Goal: Information Seeking & Learning: Learn about a topic

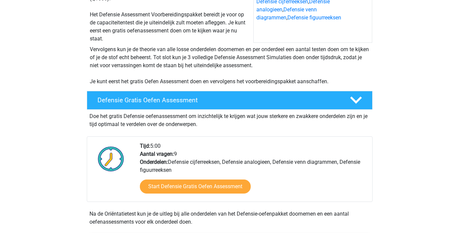
scroll to position [102, 0]
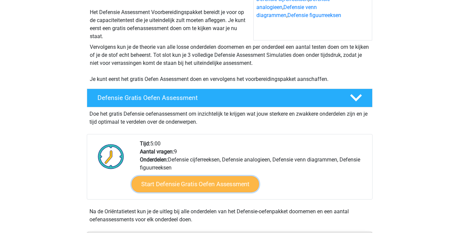
click at [189, 189] on link "Start Defensie Gratis Oefen Assessment" at bounding box center [196, 184] width 128 height 16
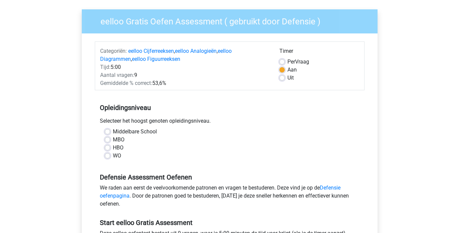
scroll to position [46, 0]
click at [113, 147] on label "HBO" at bounding box center [118, 147] width 11 height 8
click at [110, 147] on input "HBO" at bounding box center [107, 146] width 5 height 7
radio input "true"
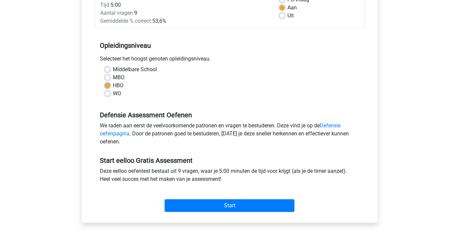
scroll to position [108, 0]
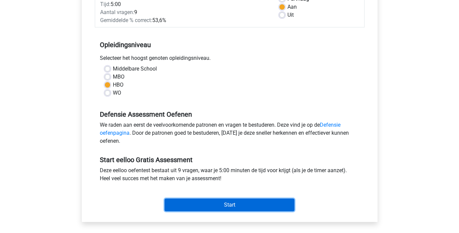
click at [226, 207] on input "Start" at bounding box center [230, 204] width 130 height 13
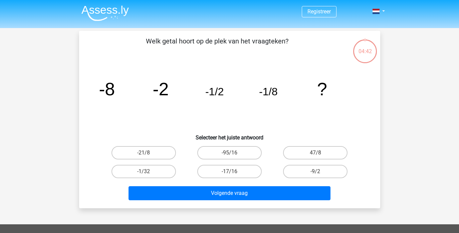
click at [145, 173] on input "-1/32" at bounding box center [146, 173] width 4 height 4
radio input "true"
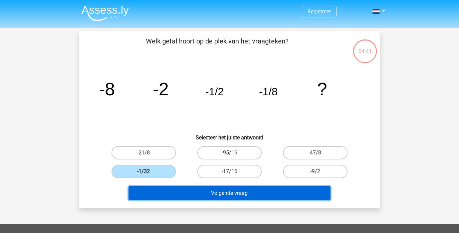
click at [215, 192] on button "Volgende vraag" at bounding box center [230, 193] width 202 height 14
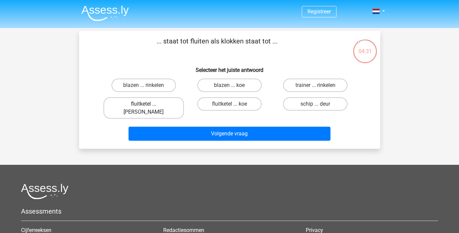
click at [149, 105] on label "fluitketel ... luiden" at bounding box center [144, 107] width 80 height 21
click at [148, 105] on input "fluitketel ... luiden" at bounding box center [146, 106] width 4 height 4
radio input "true"
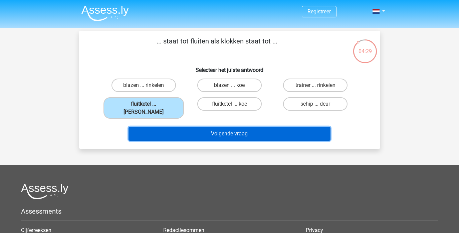
click at [235, 127] on button "Volgende vraag" at bounding box center [230, 134] width 202 height 14
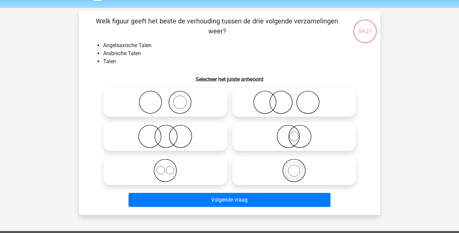
scroll to position [19, 0]
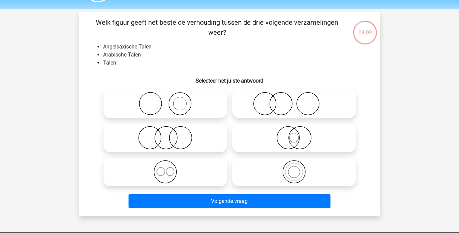
click at [301, 139] on icon at bounding box center [294, 137] width 118 height 23
click at [299, 134] on input "radio" at bounding box center [296, 132] width 4 height 4
radio input "true"
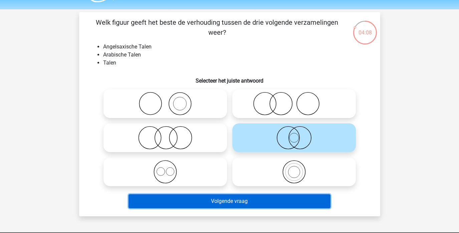
click at [287, 201] on button "Volgende vraag" at bounding box center [230, 201] width 202 height 14
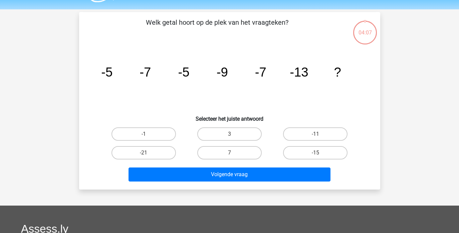
scroll to position [31, 0]
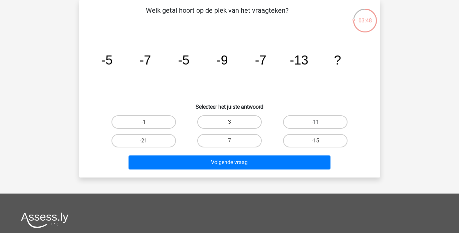
click at [313, 122] on label "-11" at bounding box center [315, 121] width 64 height 13
click at [316, 122] on input "-11" at bounding box center [318, 124] width 4 height 4
radio input "true"
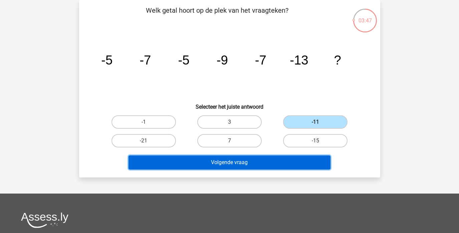
click at [272, 166] on button "Volgende vraag" at bounding box center [230, 162] width 202 height 14
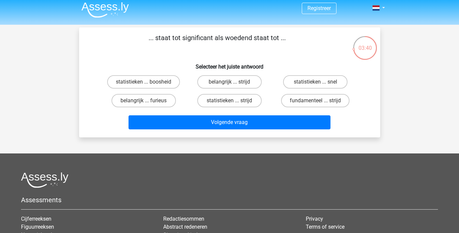
scroll to position [0, 0]
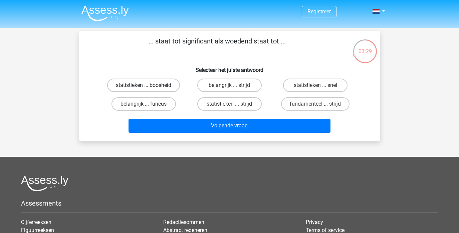
click at [161, 86] on label "statistieken ... boosheid" at bounding box center [143, 84] width 73 height 13
click at [148, 86] on input "statistieken ... boosheid" at bounding box center [146, 87] width 4 height 4
radio input "true"
click at [256, 134] on div "Volgende vraag" at bounding box center [230, 127] width 258 height 17
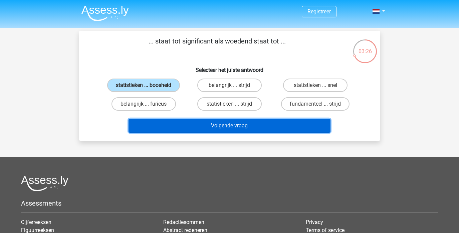
click at [256, 132] on button "Volgende vraag" at bounding box center [230, 126] width 202 height 14
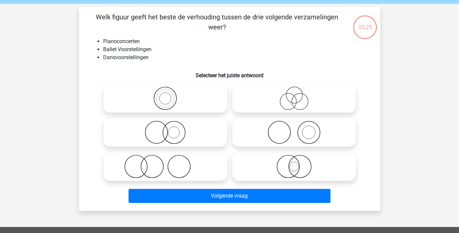
scroll to position [23, 0]
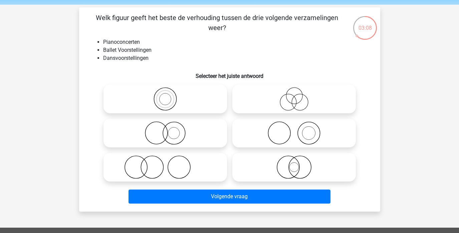
click at [167, 171] on icon at bounding box center [165, 166] width 118 height 23
click at [167, 164] on input "radio" at bounding box center [167, 161] width 4 height 4
radio input "true"
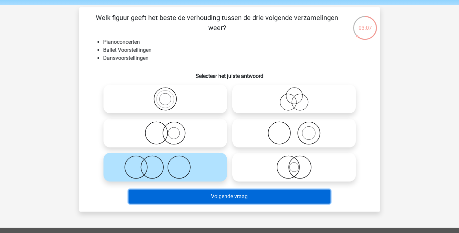
click at [266, 198] on button "Volgende vraag" at bounding box center [230, 196] width 202 height 14
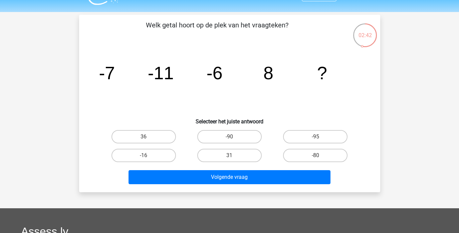
scroll to position [15, 0]
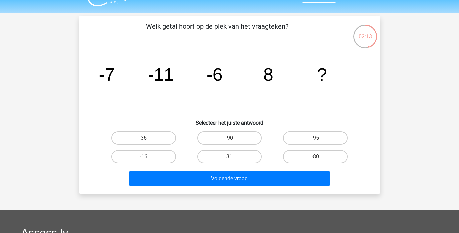
click at [160, 157] on label "-16" at bounding box center [144, 156] width 64 height 13
click at [148, 157] on input "-16" at bounding box center [146, 159] width 4 height 4
radio input "true"
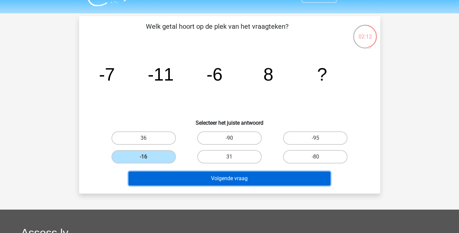
click at [232, 181] on button "Volgende vraag" at bounding box center [230, 178] width 202 height 14
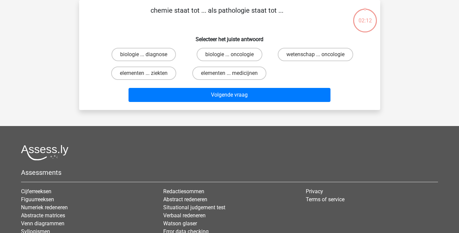
scroll to position [0, 0]
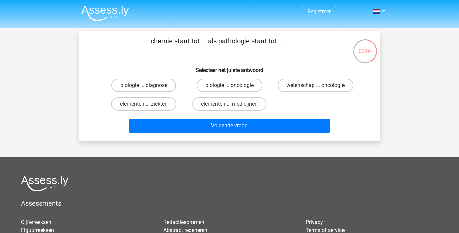
drag, startPoint x: 218, startPoint y: 103, endPoint x: 286, endPoint y: 94, distance: 68.3
click at [285, 92] on div "biologie ... diagnose biologie ... oncologie wetenschap ... oncologie elementen…" at bounding box center [230, 94] width 258 height 37
click at [303, 86] on label "wetenschap ... oncologie" at bounding box center [315, 84] width 75 height 13
click at [316, 86] on input "wetenschap ... oncologie" at bounding box center [318, 87] width 4 height 4
radio input "true"
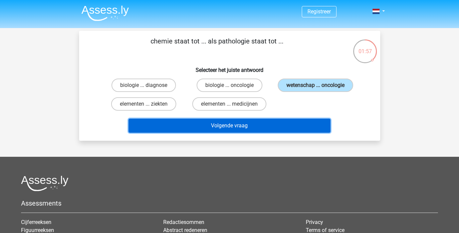
click at [235, 128] on button "Volgende vraag" at bounding box center [230, 126] width 202 height 14
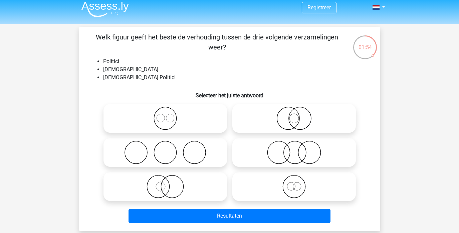
scroll to position [1, 0]
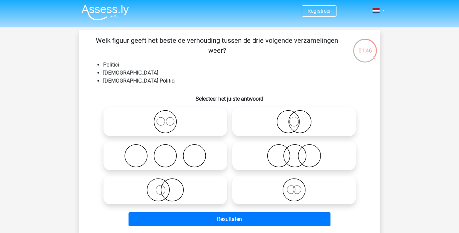
click at [295, 157] on icon at bounding box center [294, 155] width 118 height 23
click at [295, 152] on input "radio" at bounding box center [296, 150] width 4 height 4
radio input "true"
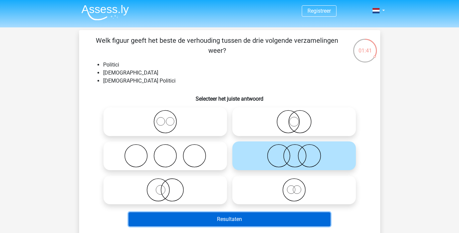
click at [259, 219] on button "Resultaten" at bounding box center [230, 219] width 202 height 14
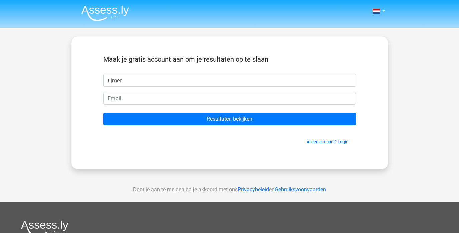
type input "tijmen"
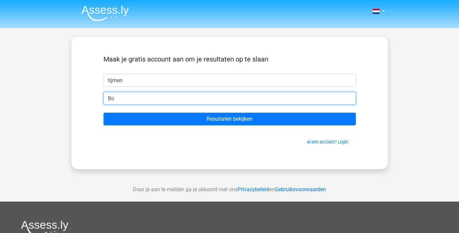
type input "B"
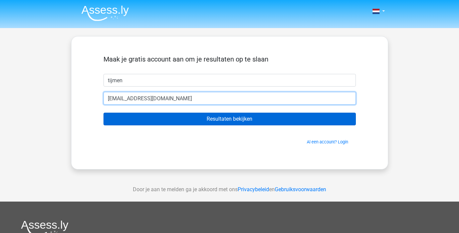
type input "tijmenbouw@gmail.com"
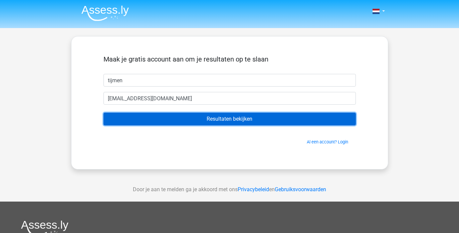
click at [243, 121] on input "Resultaten bekijken" at bounding box center [230, 119] width 252 height 13
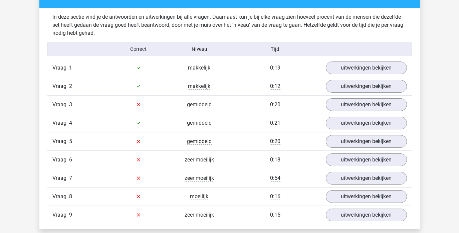
scroll to position [700, 0]
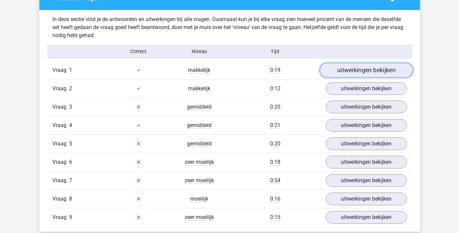
click at [368, 69] on link "uitwerkingen bekijken" at bounding box center [366, 70] width 93 height 15
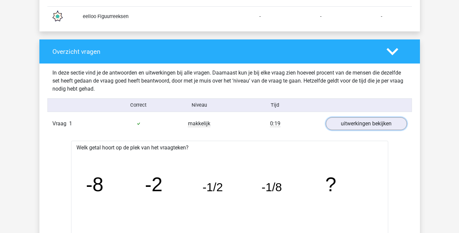
scroll to position [646, 0]
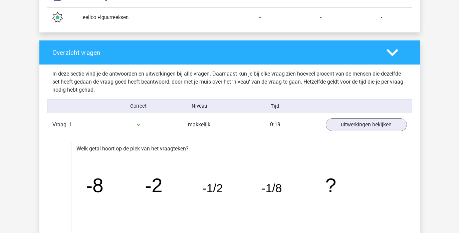
click at [302, 123] on div "0:19" at bounding box center [275, 125] width 91 height 8
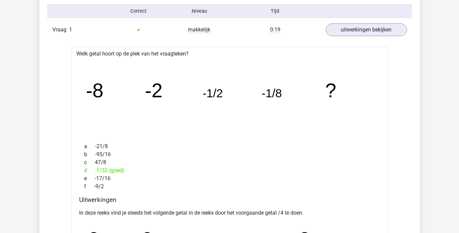
scroll to position [744, 0]
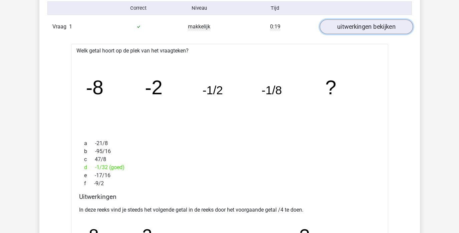
click at [352, 32] on link "uitwerkingen bekijken" at bounding box center [366, 26] width 93 height 15
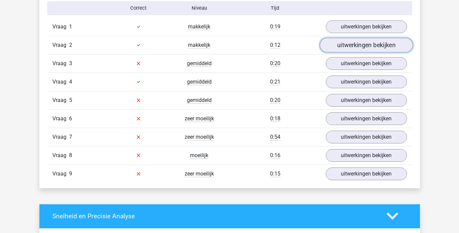
click at [350, 45] on link "uitwerkingen bekijken" at bounding box center [366, 45] width 93 height 15
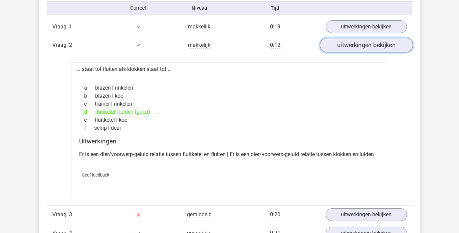
click at [370, 50] on link "uitwerkingen bekijken" at bounding box center [366, 45] width 93 height 15
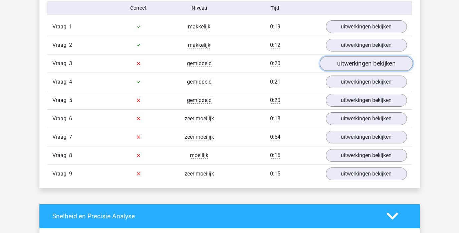
click at [365, 65] on link "uitwerkingen bekijken" at bounding box center [366, 63] width 93 height 15
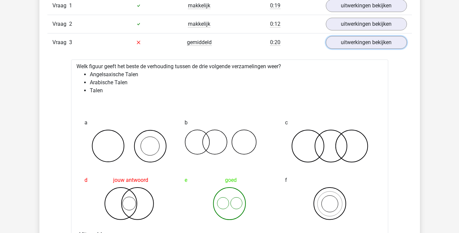
scroll to position [765, 0]
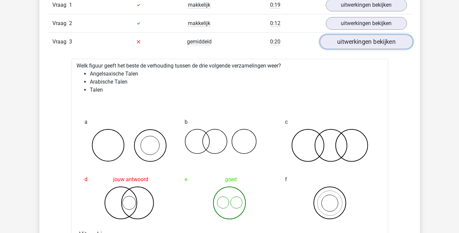
click at [361, 43] on link "uitwerkingen bekijken" at bounding box center [366, 41] width 93 height 15
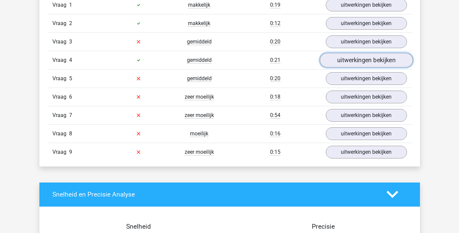
click at [356, 60] on link "uitwerkingen bekijken" at bounding box center [366, 60] width 93 height 15
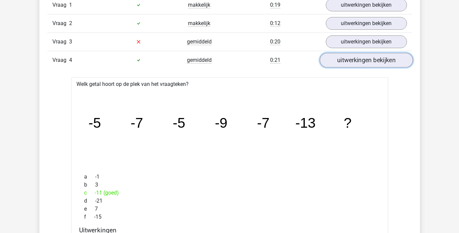
click at [346, 57] on link "uitwerkingen bekijken" at bounding box center [366, 60] width 93 height 15
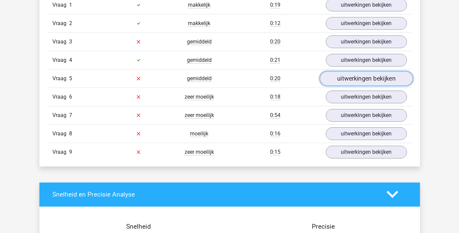
click at [347, 76] on link "uitwerkingen bekijken" at bounding box center [366, 78] width 93 height 15
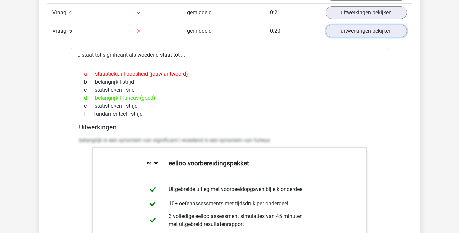
scroll to position [813, 0]
click at [387, 34] on link "uitwerkingen bekijken" at bounding box center [366, 30] width 93 height 15
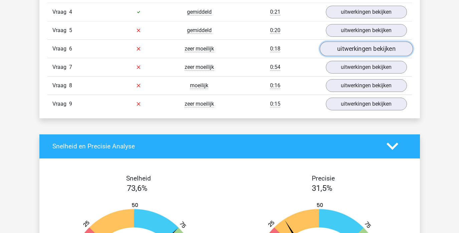
click at [378, 48] on link "uitwerkingen bekijken" at bounding box center [366, 48] width 93 height 15
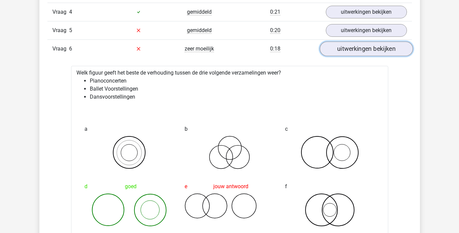
click at [372, 48] on link "uitwerkingen bekijken" at bounding box center [366, 48] width 93 height 15
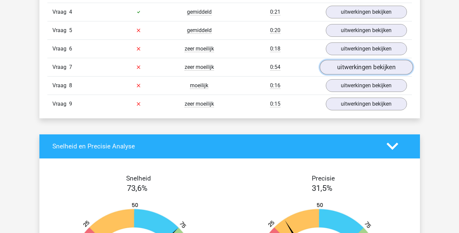
click at [352, 70] on link "uitwerkingen bekijken" at bounding box center [366, 67] width 93 height 15
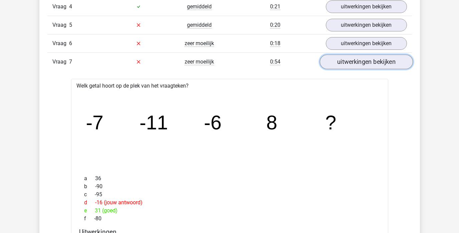
scroll to position [819, 0]
click at [366, 61] on link "uitwerkingen bekijken" at bounding box center [366, 61] width 93 height 15
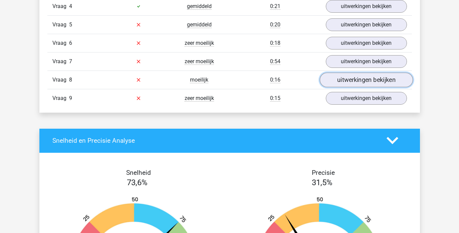
click at [360, 82] on link "uitwerkingen bekijken" at bounding box center [366, 79] width 93 height 15
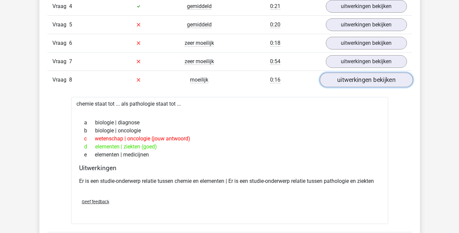
click at [362, 81] on link "uitwerkingen bekijken" at bounding box center [366, 79] width 93 height 15
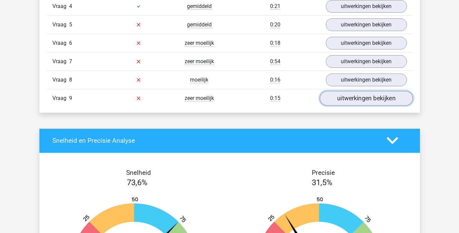
click at [362, 101] on link "uitwerkingen bekijken" at bounding box center [366, 98] width 93 height 15
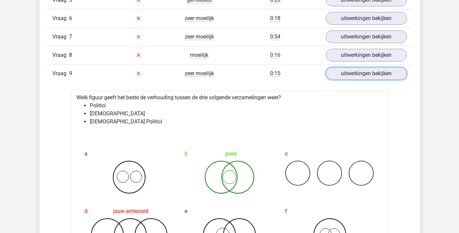
scroll to position [870, 0]
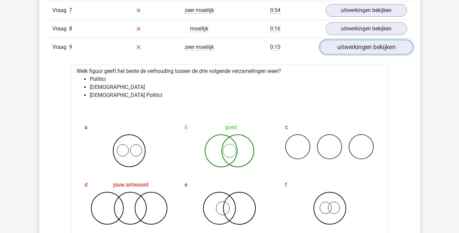
click at [342, 51] on link "uitwerkingen bekijken" at bounding box center [366, 47] width 93 height 15
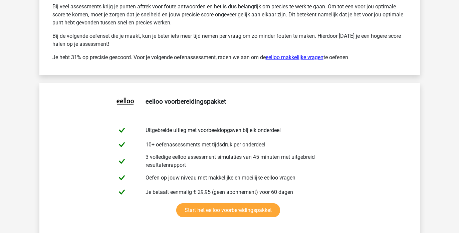
scroll to position [1227, 0]
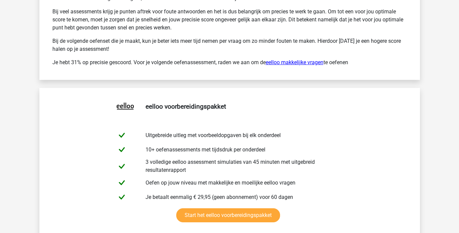
click at [305, 62] on link "eelloo makkelijke vragen" at bounding box center [295, 62] width 58 height 6
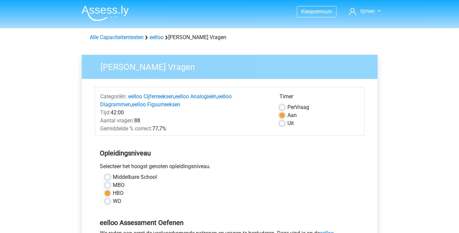
click at [288, 108] on label "Per Vraag" at bounding box center [299, 107] width 22 height 8
click at [284, 108] on input "Per Vraag" at bounding box center [282, 106] width 5 height 7
radio input "true"
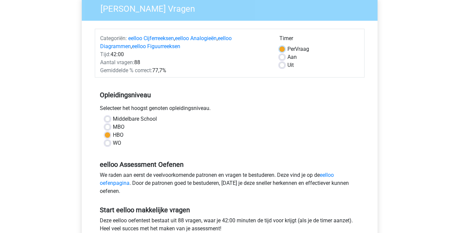
scroll to position [51, 0]
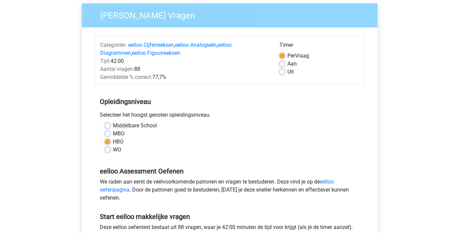
click at [288, 63] on label "Aan" at bounding box center [292, 64] width 9 height 8
click at [282, 63] on input "Aan" at bounding box center [282, 63] width 5 height 7
radio input "true"
click at [328, 181] on link "eelloo oefenpagina" at bounding box center [217, 185] width 234 height 14
